Goal: Task Accomplishment & Management: Use online tool/utility

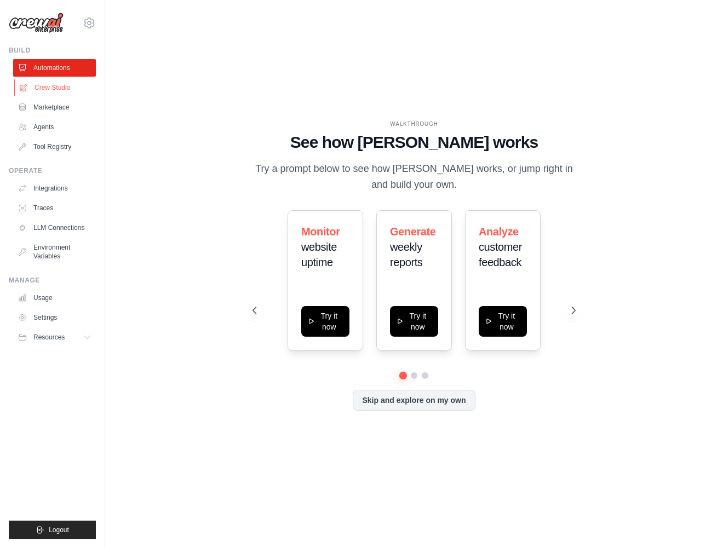
click at [52, 88] on link "Crew Studio" at bounding box center [55, 88] width 83 height 18
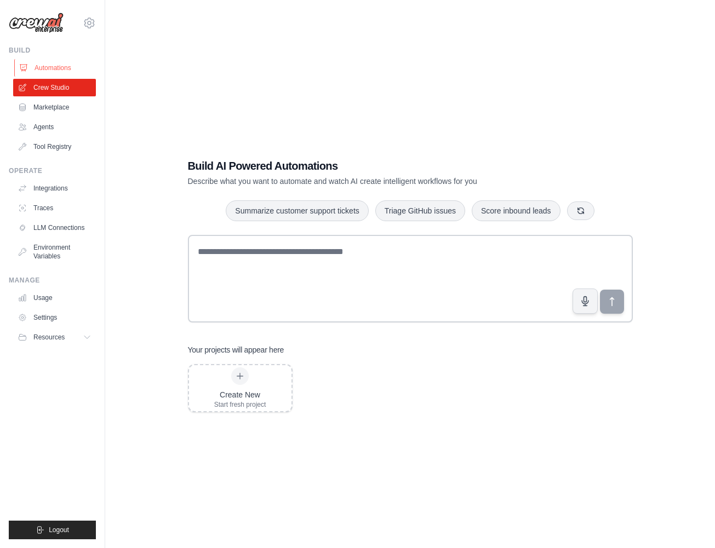
click at [55, 65] on link "Automations" at bounding box center [55, 68] width 83 height 18
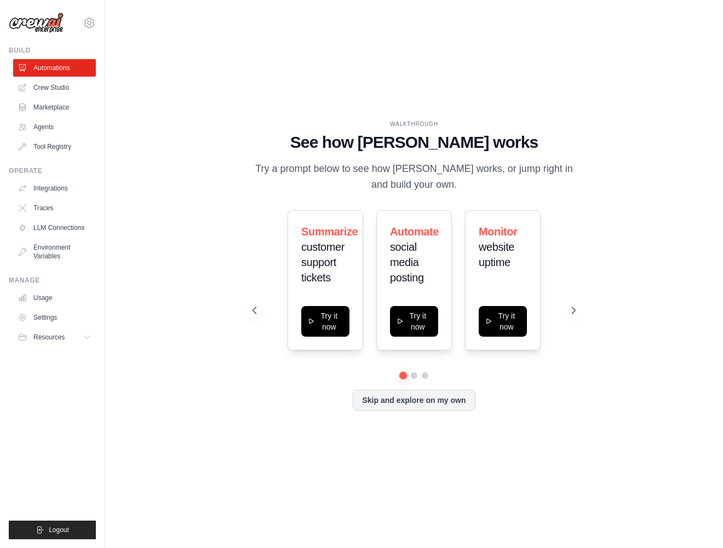
click at [215, 199] on div "WALKTHROUGH See how [PERSON_NAME] works Try a prompt below to see how [PERSON_N…" at bounding box center [414, 274] width 583 height 526
click at [383, 497] on div "WALKTHROUGH See how CrewAI works Try a prompt below to see how CrewAI works, or…" at bounding box center [414, 274] width 583 height 526
click at [66, 91] on link "Crew Studio" at bounding box center [55, 88] width 83 height 18
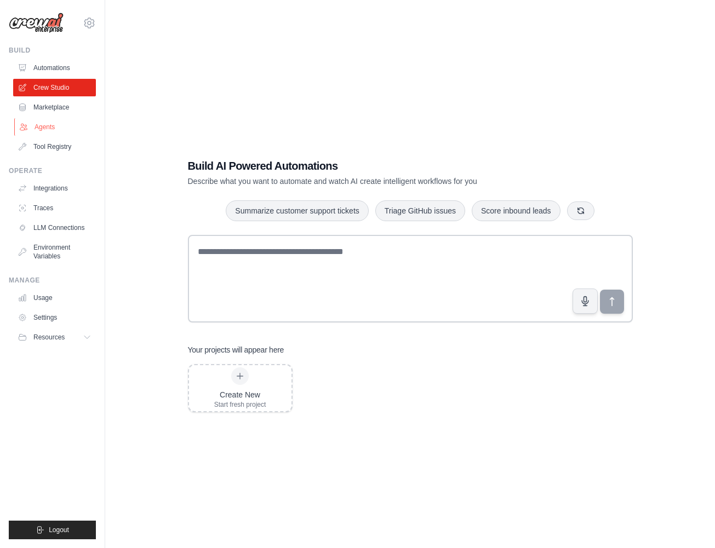
click at [41, 126] on link "Agents" at bounding box center [55, 127] width 83 height 18
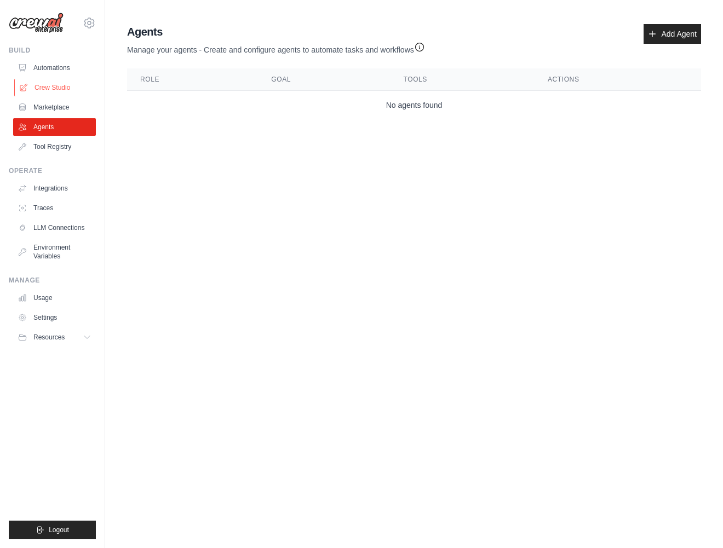
click at [48, 87] on link "Crew Studio" at bounding box center [55, 88] width 83 height 18
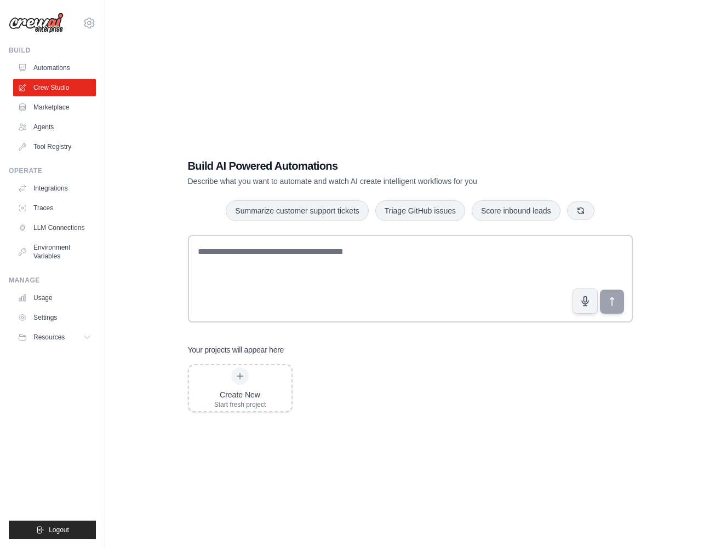
scroll to position [22, 0]
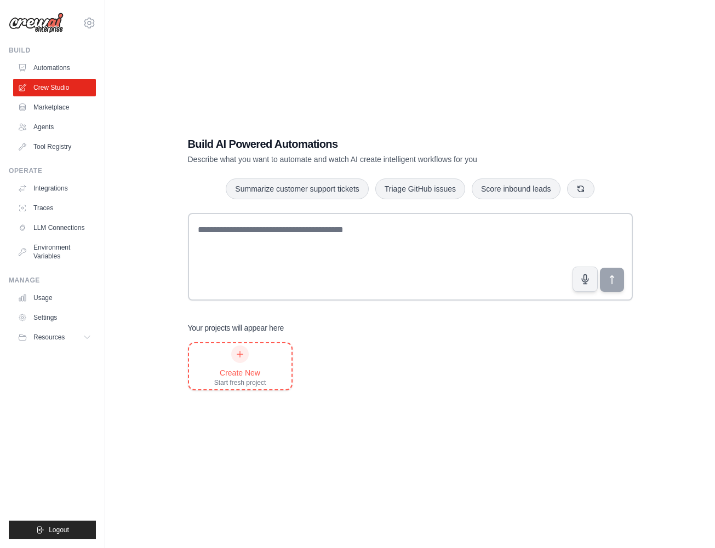
click at [239, 356] on icon at bounding box center [239, 354] width 9 height 9
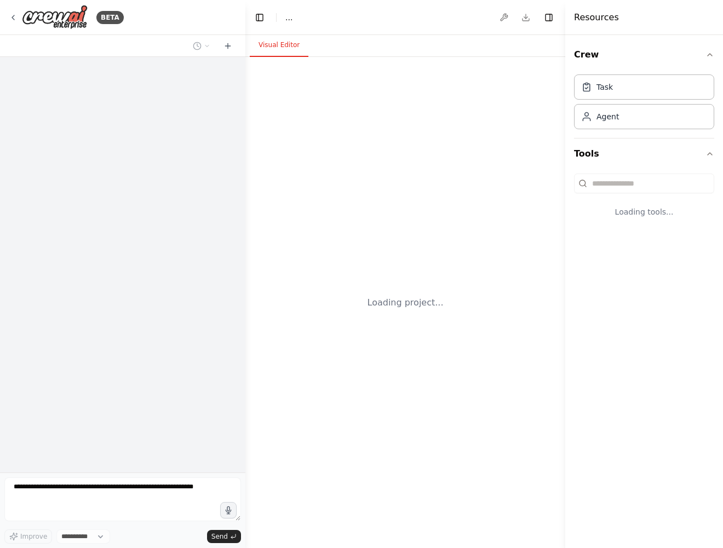
select select "****"
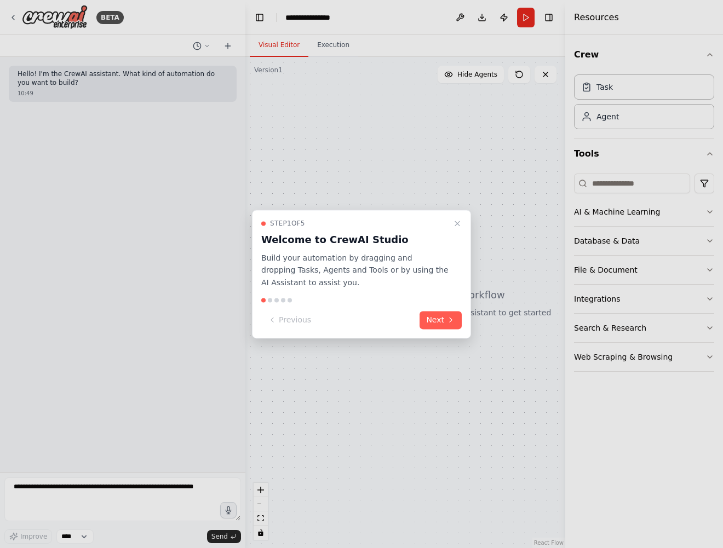
click at [505, 437] on div at bounding box center [361, 274] width 723 height 548
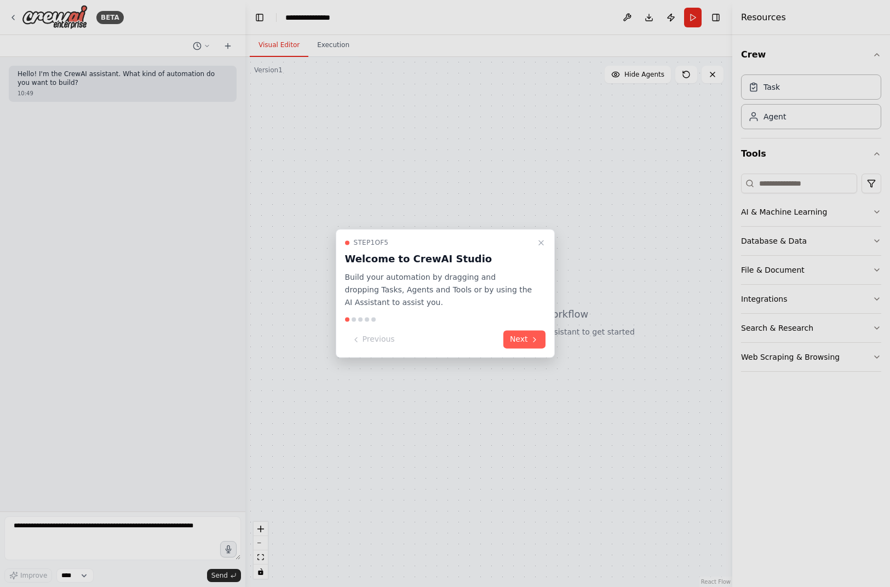
click at [530, 344] on icon at bounding box center [534, 339] width 9 height 9
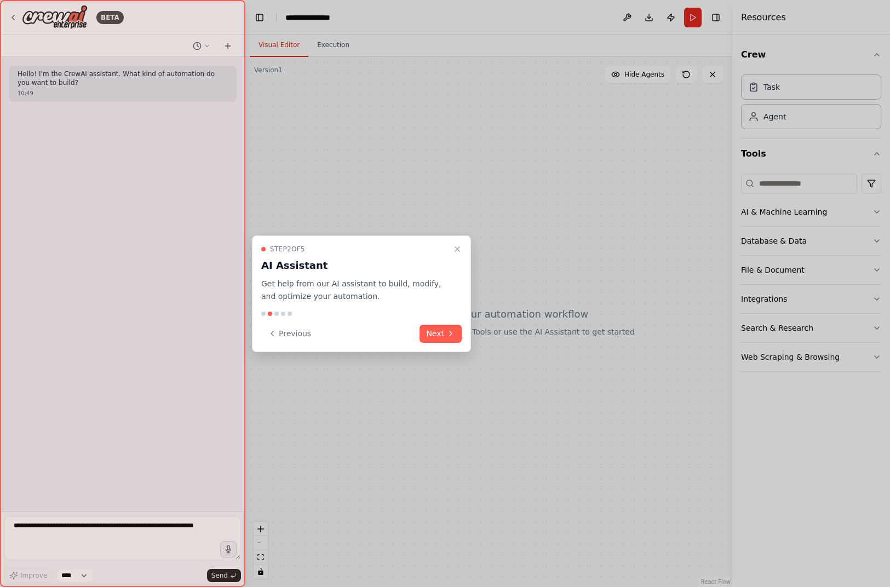
click at [449, 337] on icon at bounding box center [450, 333] width 9 height 9
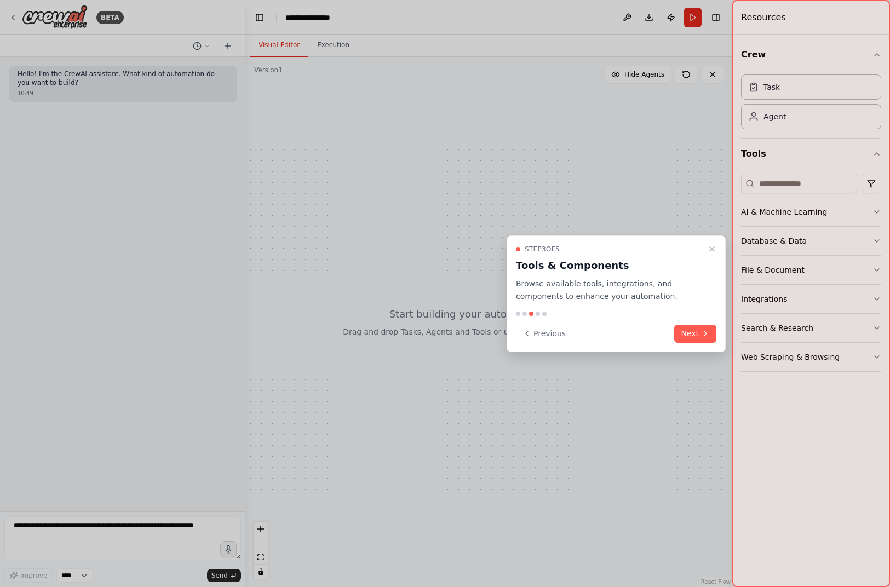
click at [697, 334] on button "Next" at bounding box center [695, 334] width 42 height 18
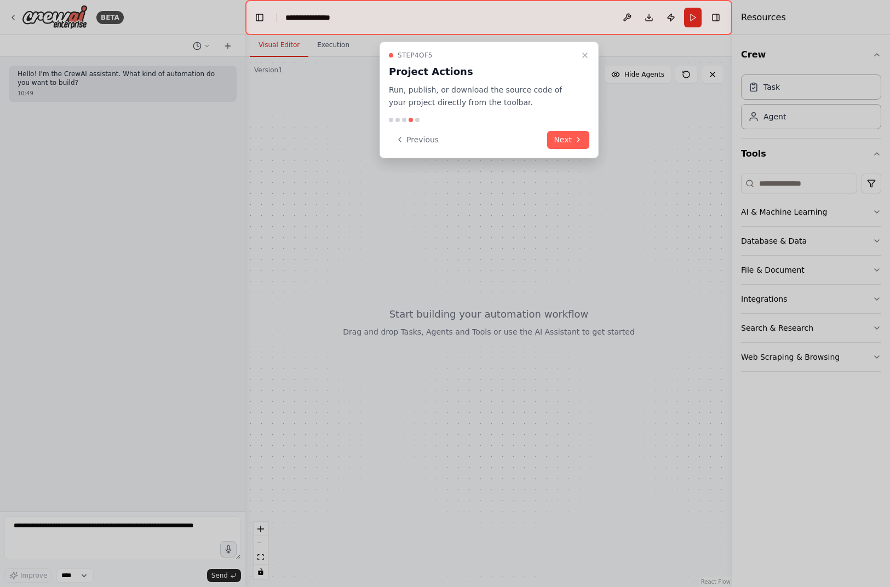
click at [561, 138] on button "Next" at bounding box center [568, 140] width 42 height 18
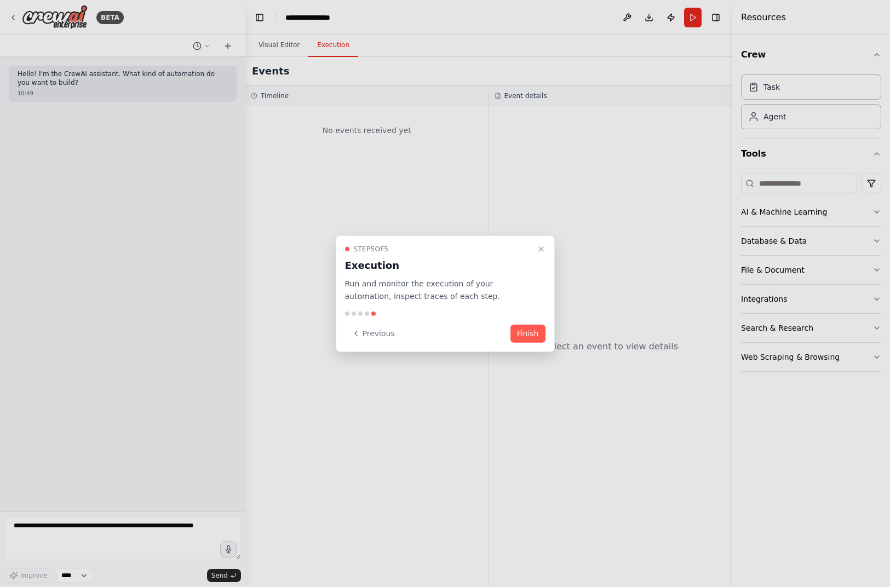
click at [533, 335] on button "Finish" at bounding box center [527, 333] width 35 height 18
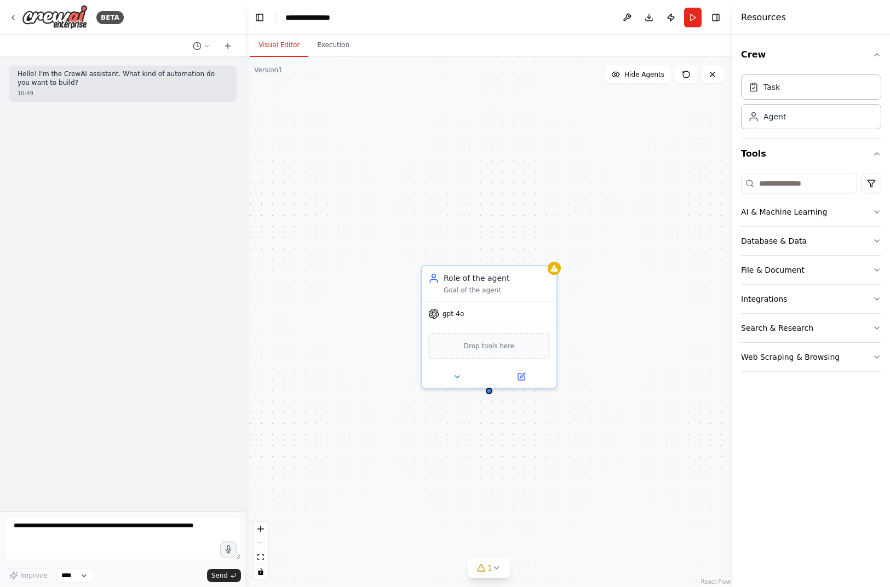
click at [458, 376] on icon at bounding box center [457, 377] width 4 height 2
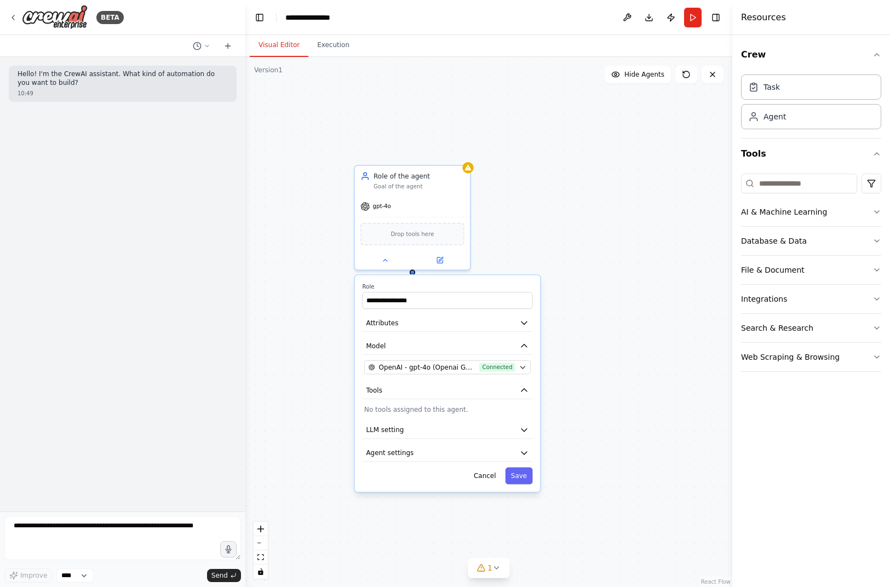
drag, startPoint x: 690, startPoint y: 445, endPoint x: 589, endPoint y: 319, distance: 161.7
click at [589, 319] on div "**********" at bounding box center [488, 322] width 487 height 530
click at [524, 324] on icon "button" at bounding box center [523, 323] width 5 height 3
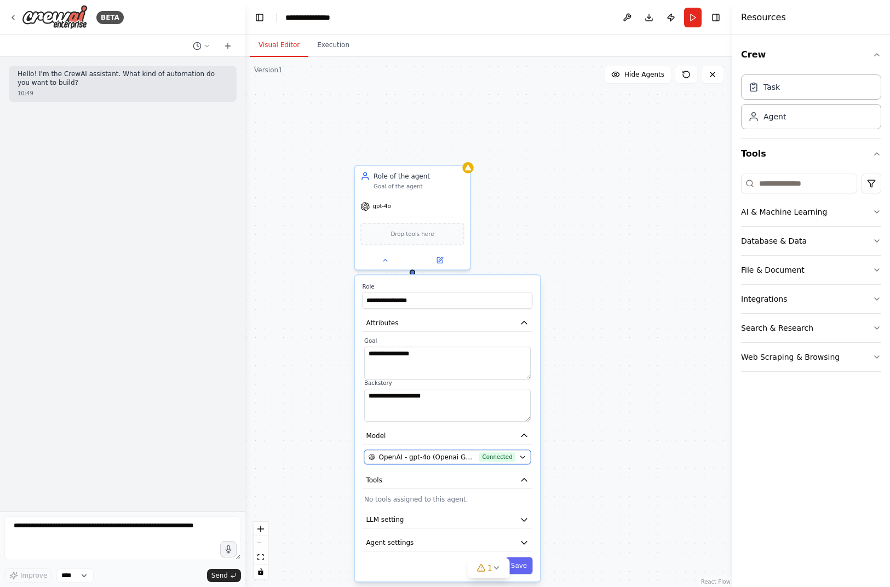
click at [522, 460] on icon "button" at bounding box center [523, 457] width 8 height 8
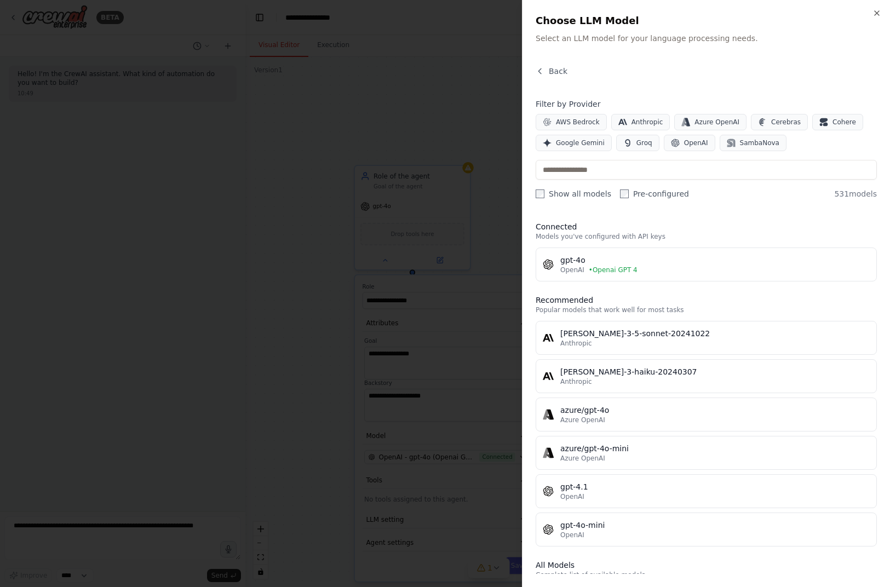
click at [258, 432] on div at bounding box center [445, 293] width 890 height 587
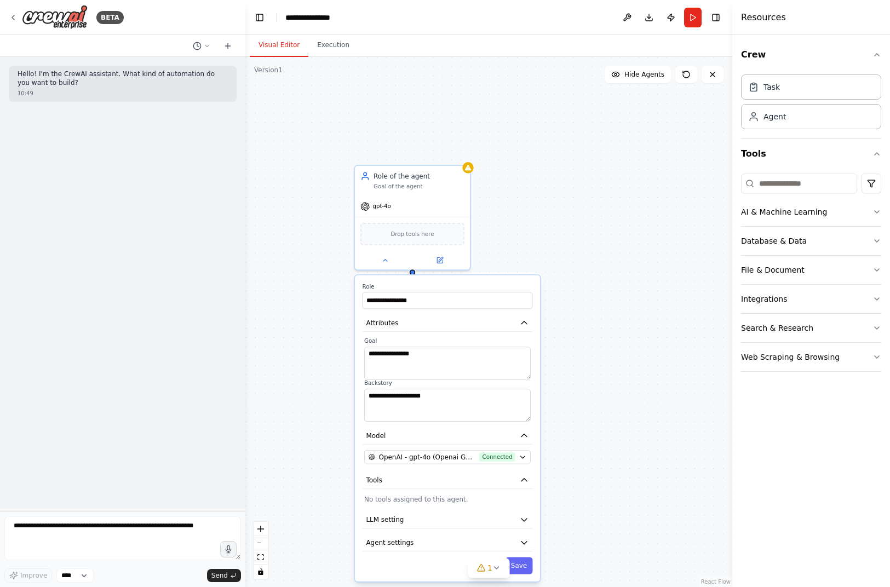
click at [525, 522] on icon "button" at bounding box center [523, 519] width 9 height 9
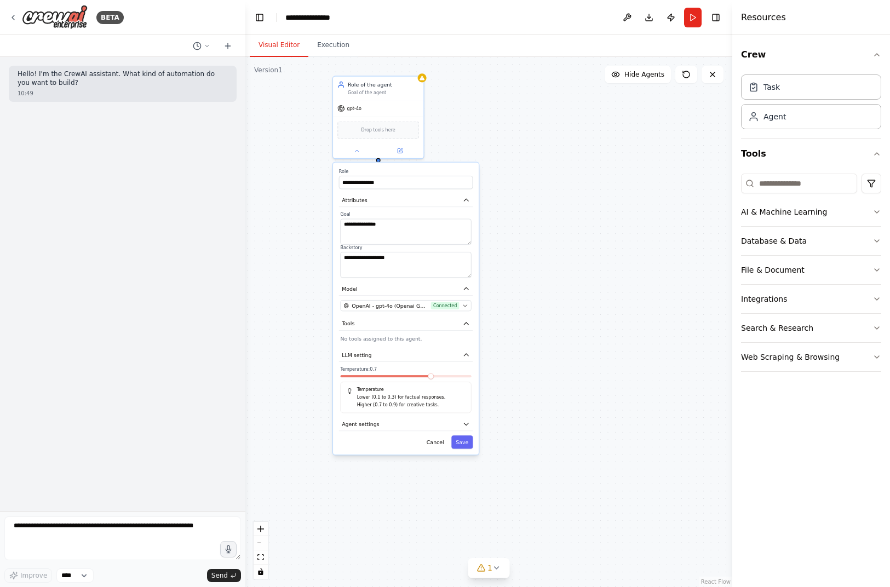
drag, startPoint x: 676, startPoint y: 512, endPoint x: 618, endPoint y: 347, distance: 175.3
click at [618, 347] on div "**********" at bounding box center [488, 322] width 487 height 530
click at [361, 151] on button at bounding box center [357, 150] width 42 height 9
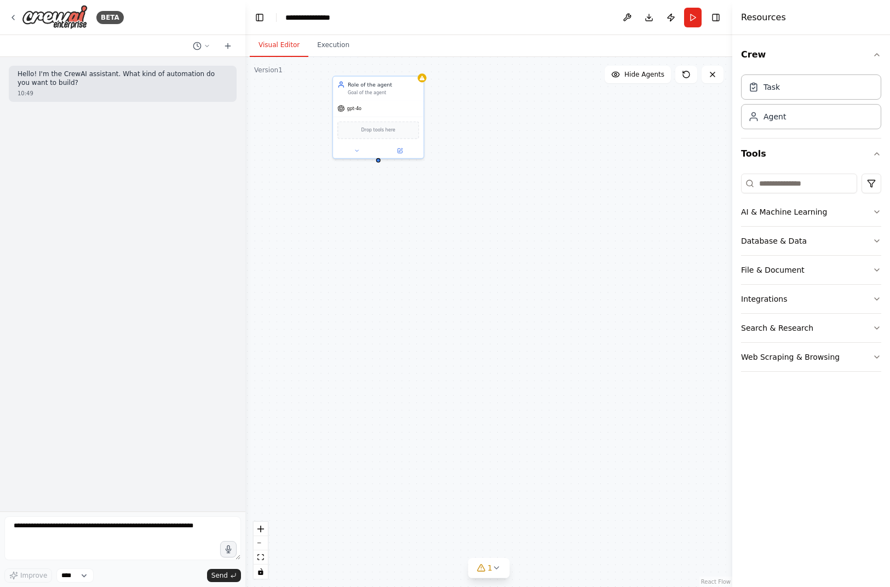
click at [397, 85] on div "Role of the agent" at bounding box center [383, 84] width 71 height 7
click at [415, 61] on icon at bounding box center [415, 63] width 7 height 7
click at [382, 61] on button "Confirm" at bounding box center [383, 63] width 39 height 13
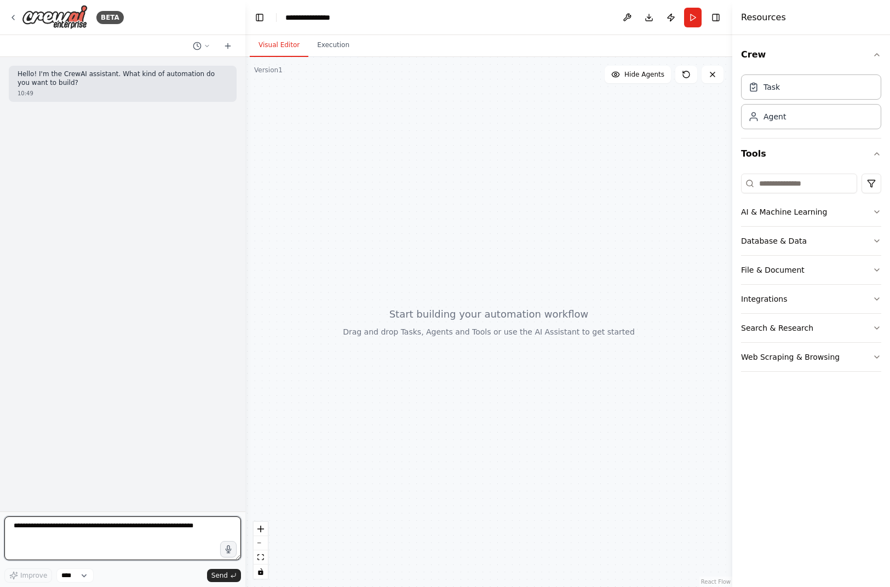
click at [83, 529] on textarea at bounding box center [122, 538] width 237 height 44
